Goal: Download file/media

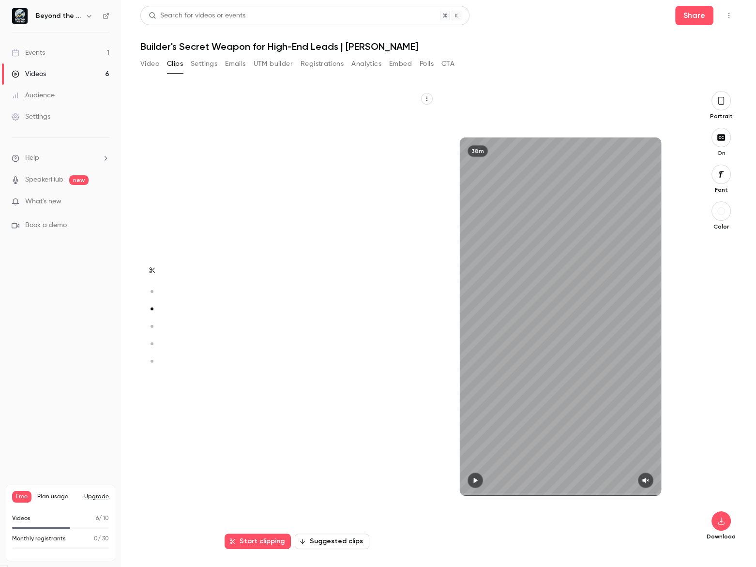
scroll to position [916, 0]
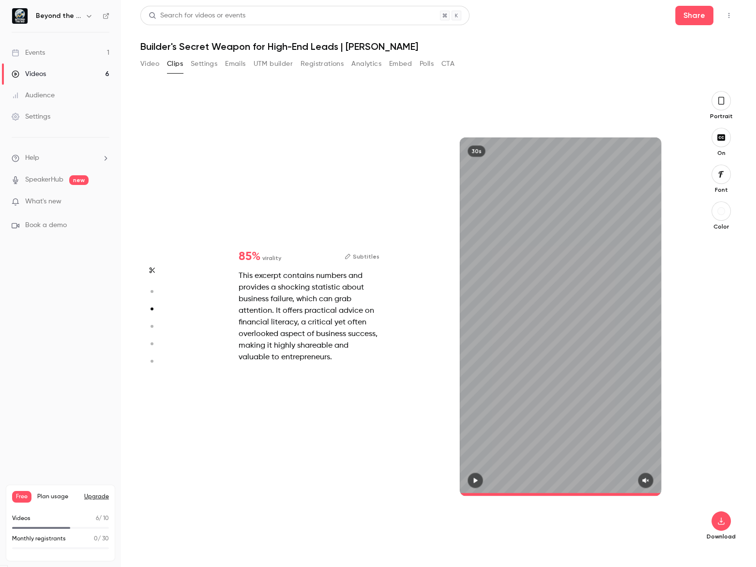
click at [722, 97] on icon "button" at bounding box center [721, 100] width 8 height 11
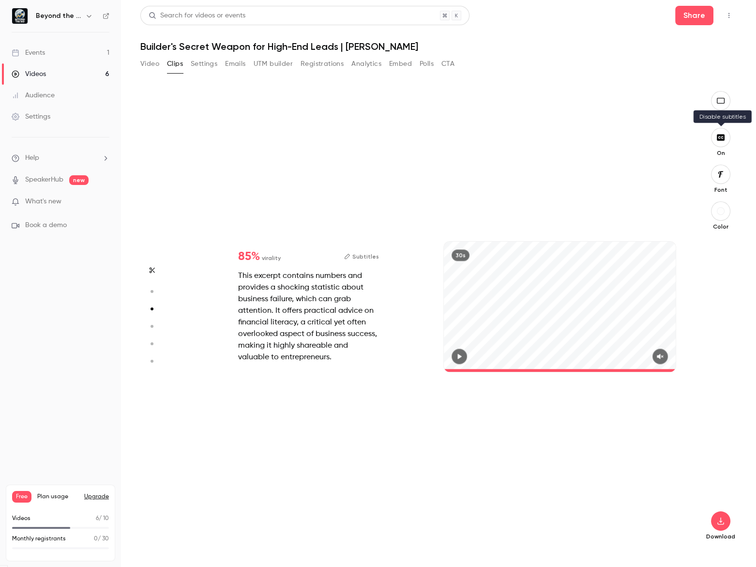
click at [727, 141] on button "button" at bounding box center [720, 137] width 19 height 19
click at [723, 517] on icon "button" at bounding box center [721, 521] width 12 height 8
click at [619, 495] on li "Full HD High quality requires longer processing" at bounding box center [648, 506] width 126 height 35
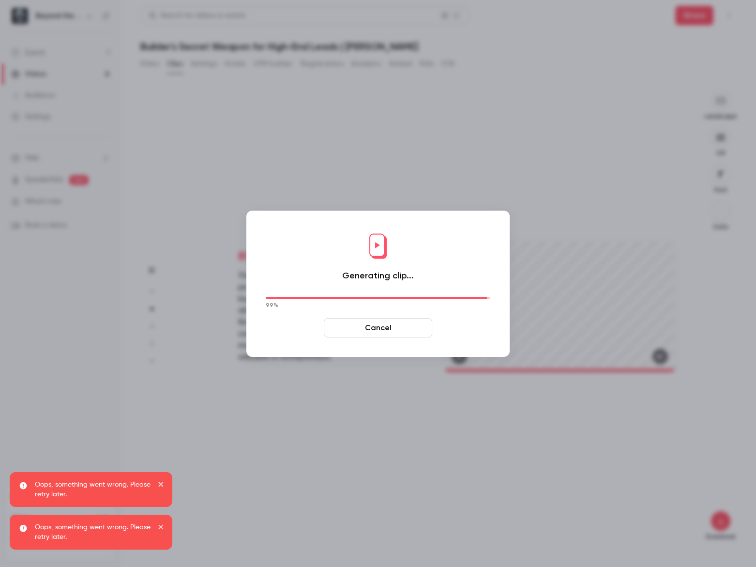
type input "**"
click at [371, 328] on button "Cancel" at bounding box center [378, 327] width 108 height 19
click at [379, 325] on button "Cancel" at bounding box center [378, 327] width 108 height 19
click at [415, 153] on div at bounding box center [378, 283] width 756 height 567
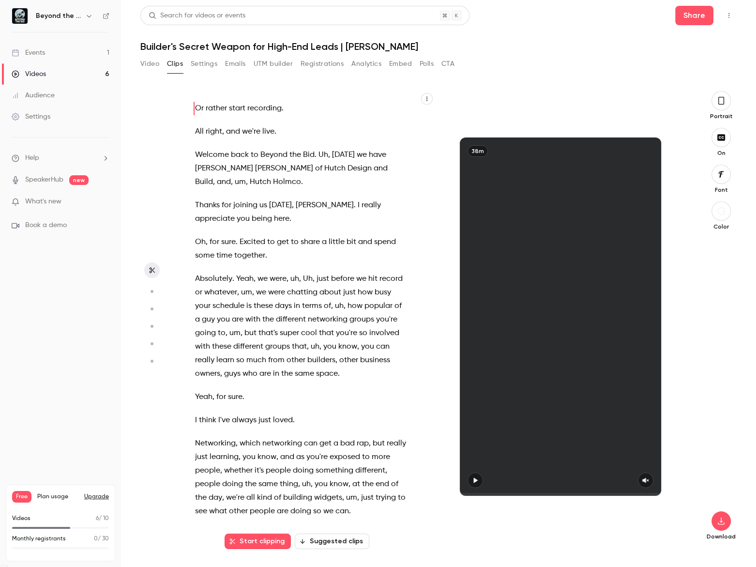
click at [322, 542] on button "Suggested clips" at bounding box center [332, 540] width 75 height 15
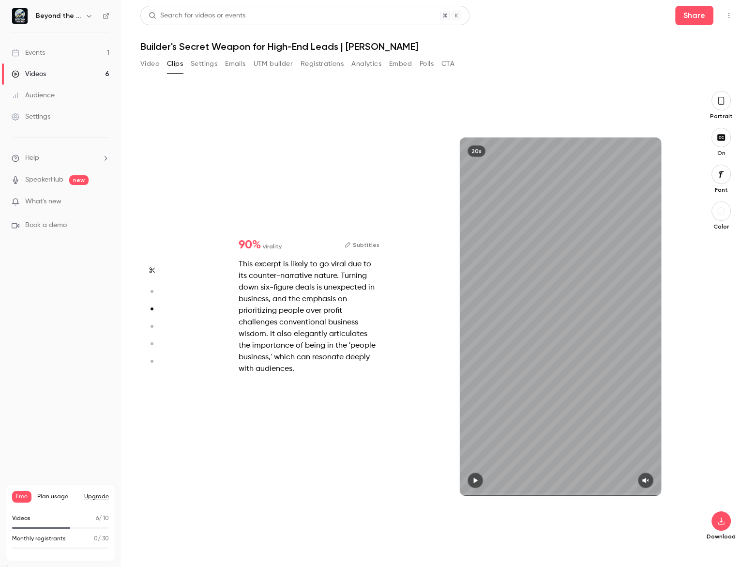
scroll to position [916, 0]
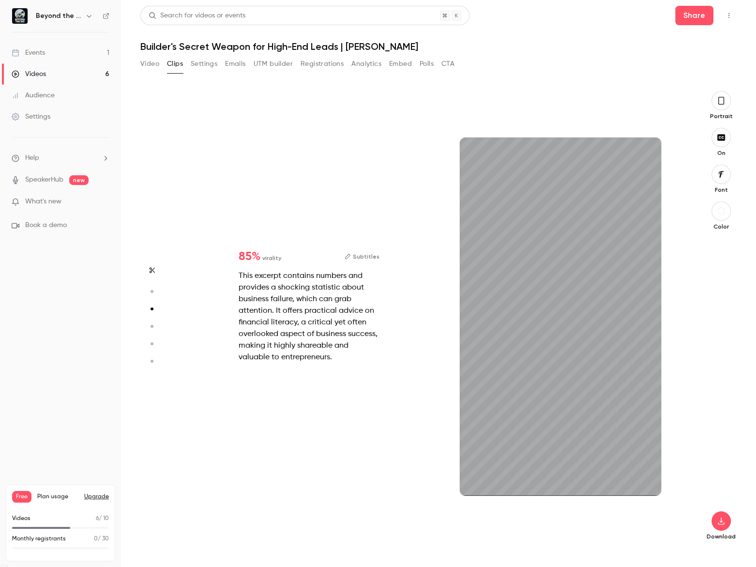
type input "*"
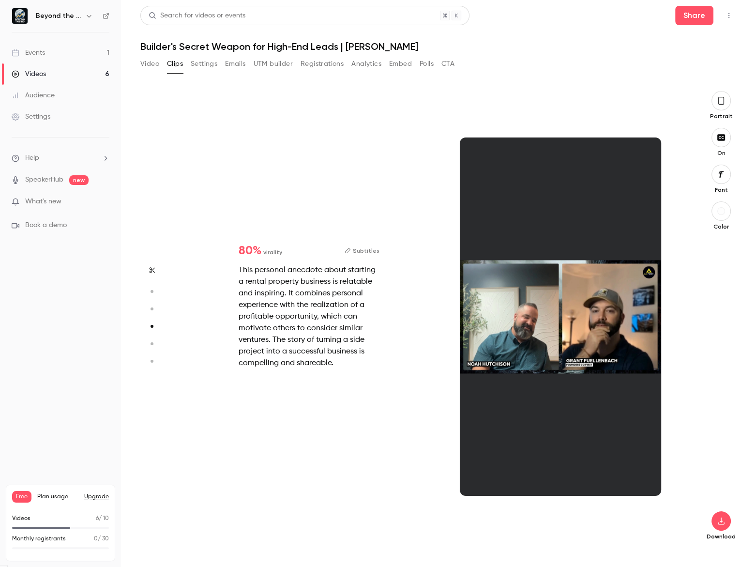
scroll to position [1374, 0]
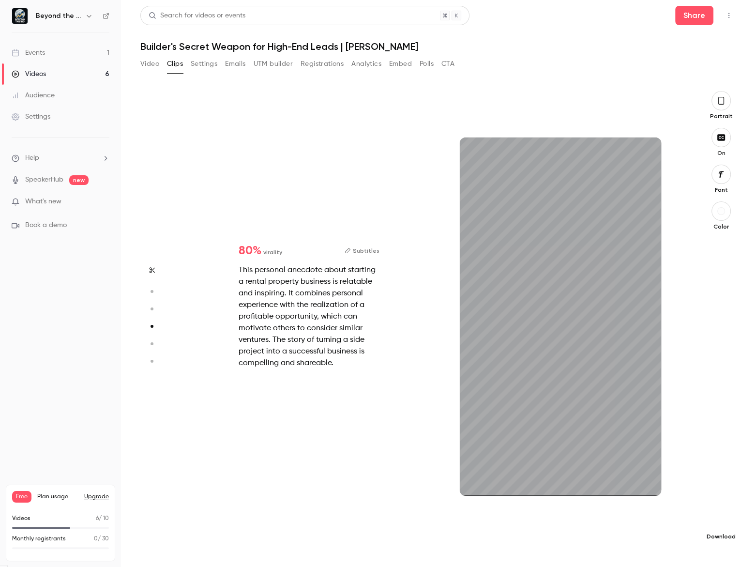
click at [721, 526] on button "button" at bounding box center [720, 520] width 19 height 19
type input "*"
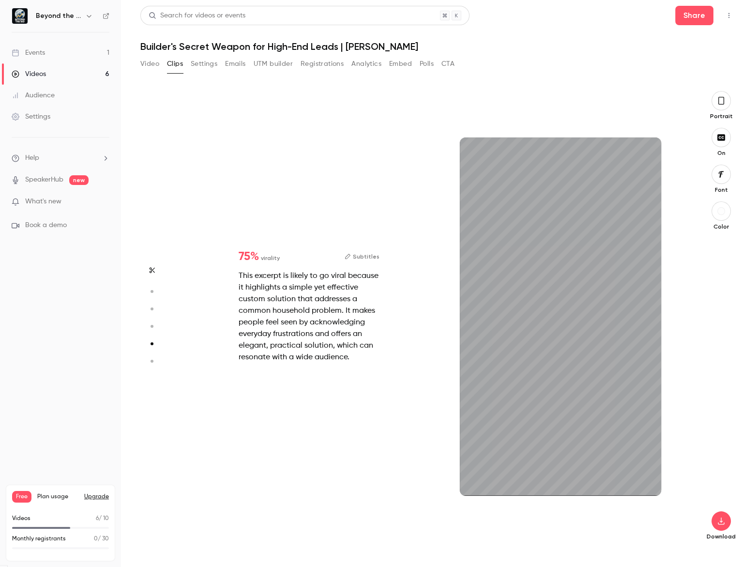
scroll to position [1833, 0]
click at [721, 530] on div "Download" at bounding box center [721, 389] width 31 height 302
click at [718, 519] on icon "button" at bounding box center [721, 521] width 12 height 8
type input "*"
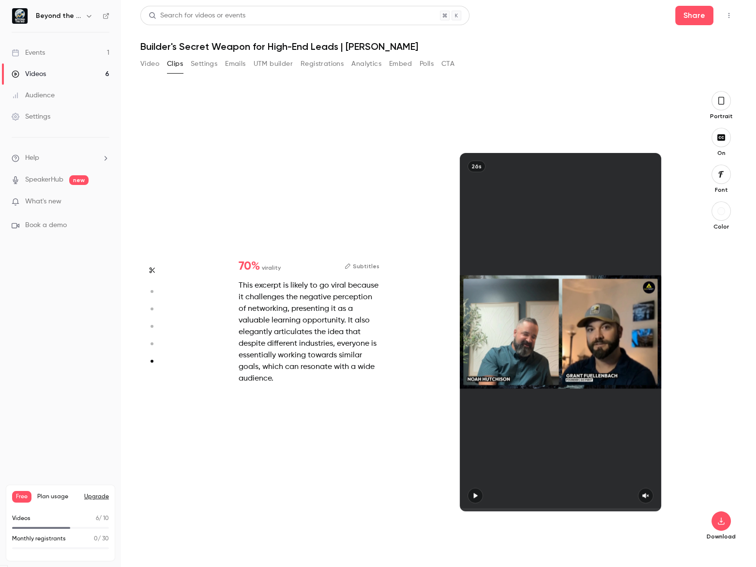
scroll to position [2275, 0]
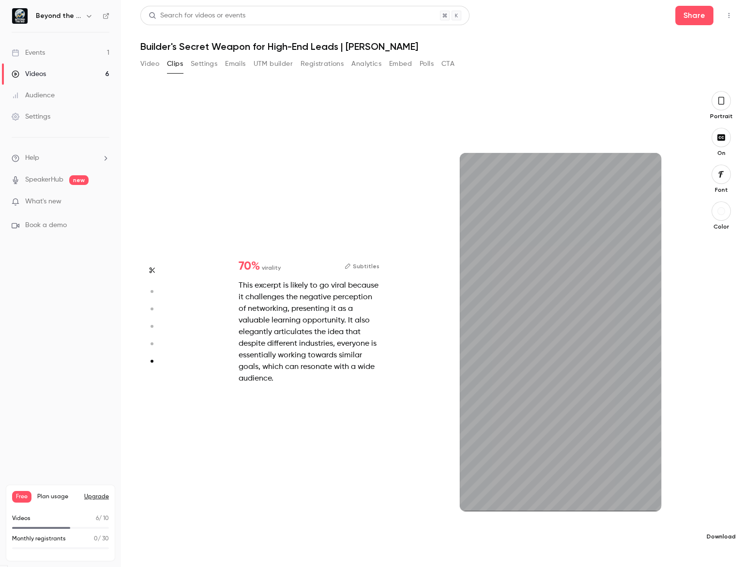
click at [718, 522] on icon "button" at bounding box center [721, 521] width 12 height 8
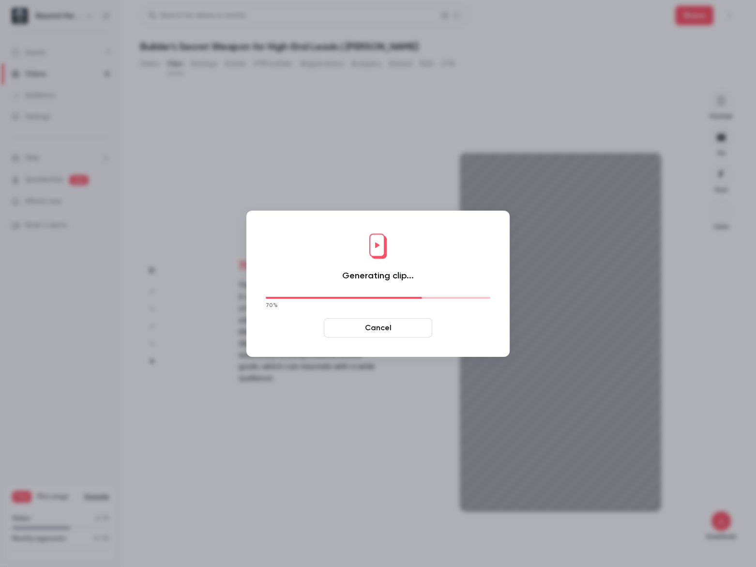
type input "****"
